Goal: Task Accomplishment & Management: Complete application form

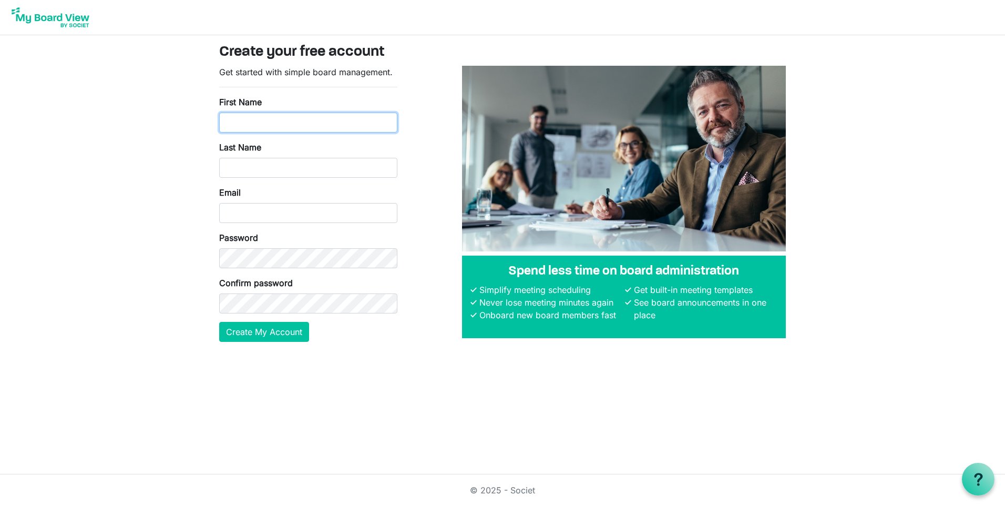
click at [283, 126] on input "First Name" at bounding box center [308, 122] width 178 height 20
type input "Osama"
type input "Mahmoud"
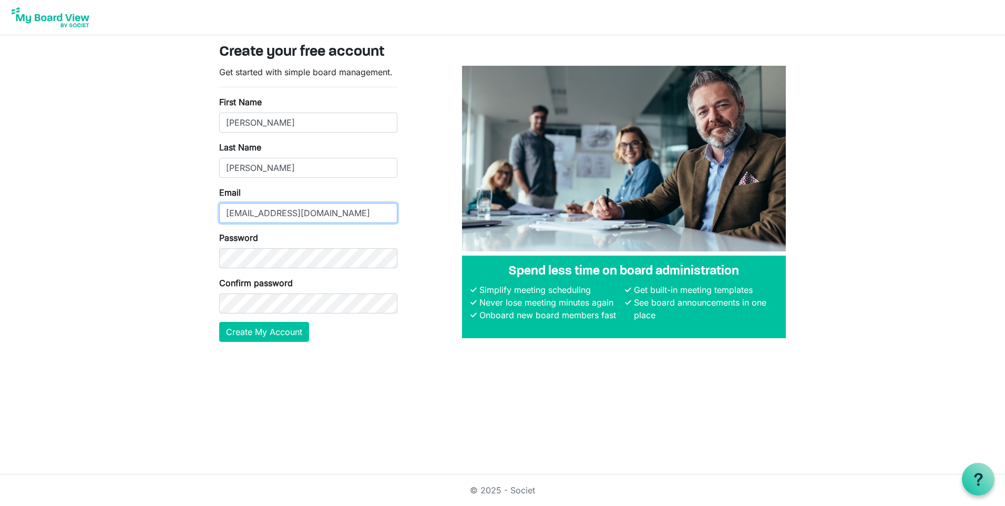
drag, startPoint x: 323, startPoint y: 212, endPoint x: 215, endPoint y: 214, distance: 107.8
click at [215, 214] on div "Get started with simple board management. First Name Osama Last Name Mahmoud Em…" at bounding box center [308, 208] width 194 height 284
click at [186, 224] on body "Create your free account Get started with simple board management. First Name O…" at bounding box center [502, 179] width 1005 height 358
drag, startPoint x: 320, startPoint y: 211, endPoint x: 193, endPoint y: 211, distance: 126.7
click at [193, 211] on body "Create your free account Get started with simple board management. First Name O…" at bounding box center [502, 179] width 1005 height 358
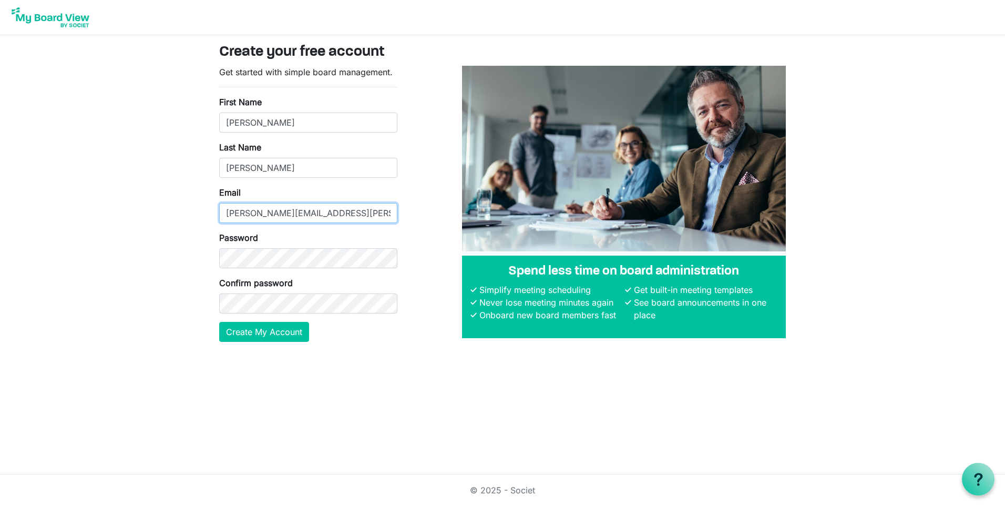
type input "[PERSON_NAME][EMAIL_ADDRESS][PERSON_NAME][DOMAIN_NAME]"
click at [249, 335] on button "Create My Account" at bounding box center [264, 332] width 90 height 20
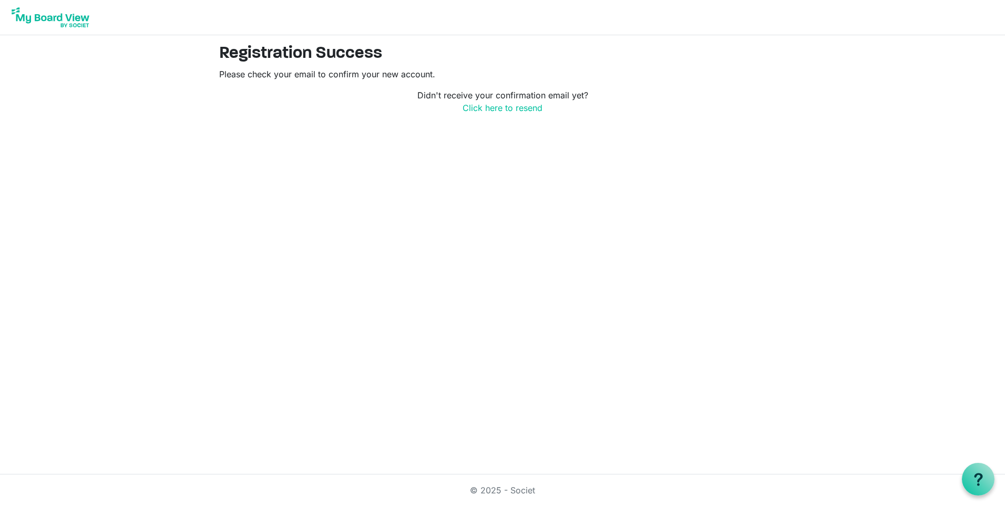
click at [48, 25] on img at bounding box center [50, 17] width 84 height 26
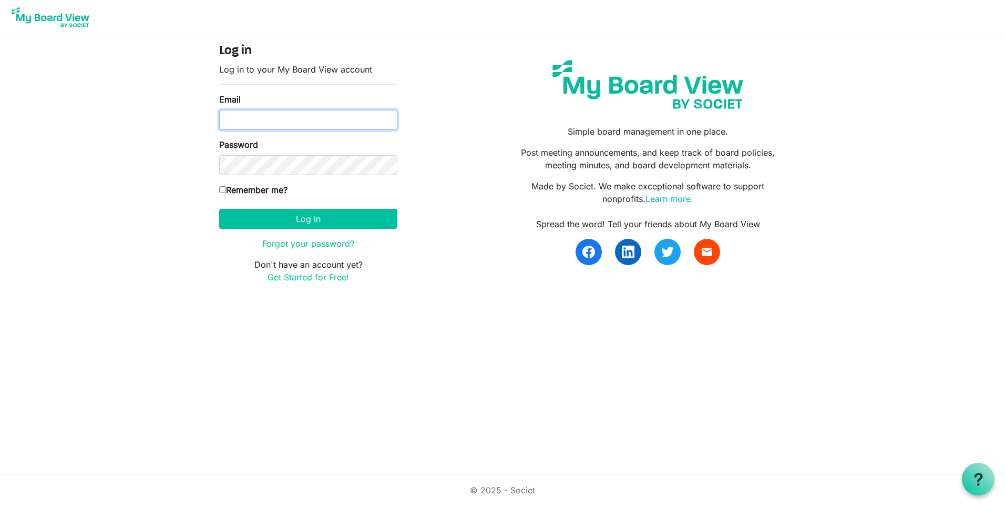
click at [277, 120] on input "Email" at bounding box center [308, 120] width 178 height 20
type input "osama.mahmoud@hpnegypt.com"
drag, startPoint x: 267, startPoint y: 181, endPoint x: 265, endPoint y: 176, distance: 6.2
click at [267, 181] on form "Log in Log in to your My Board View account Email osama.mahmoud@hpnegypt.com Pa…" at bounding box center [308, 164] width 178 height 240
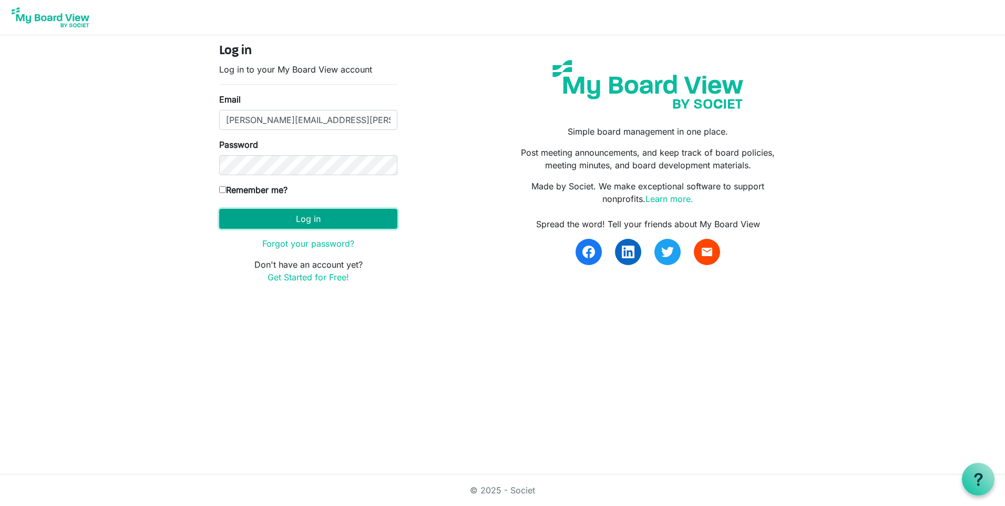
click at [260, 217] on button "Log in" at bounding box center [308, 219] width 178 height 20
